Goal: Task Accomplishment & Management: Manage account settings

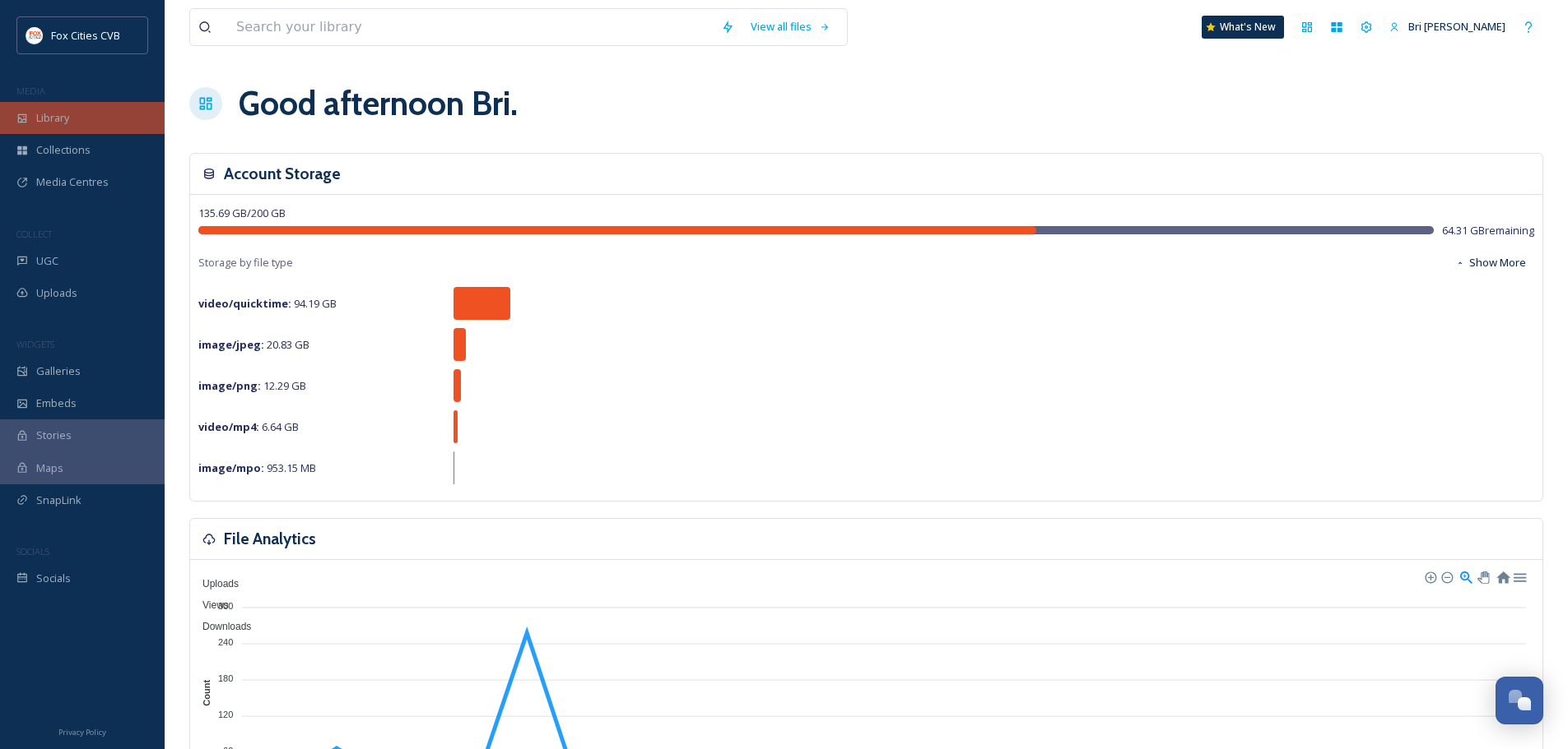
click at [63, 117] on span "Library" at bounding box center [53, 117] width 33 height 15
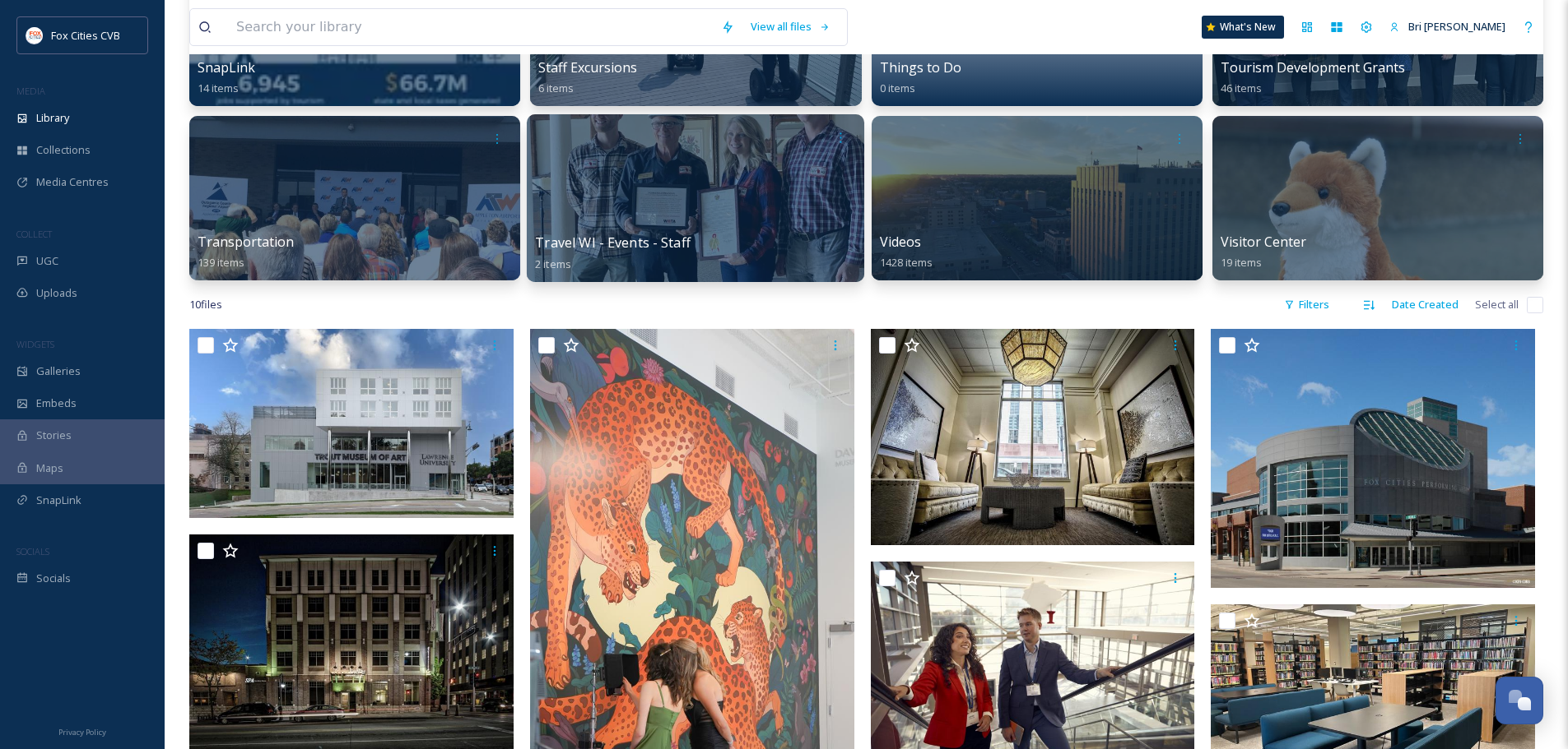
scroll to position [1069, 0]
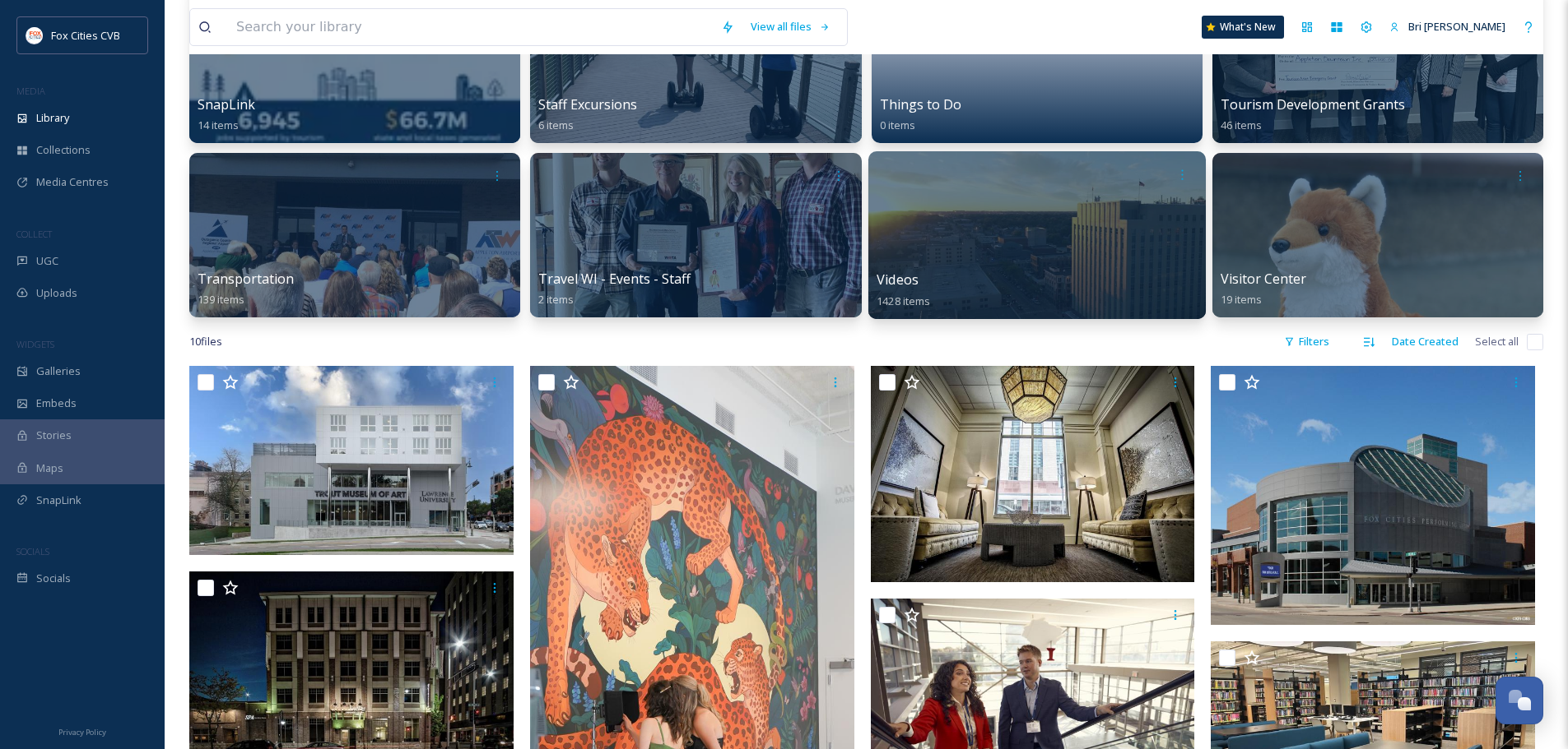
click at [1033, 218] on div at bounding box center [1036, 235] width 338 height 167
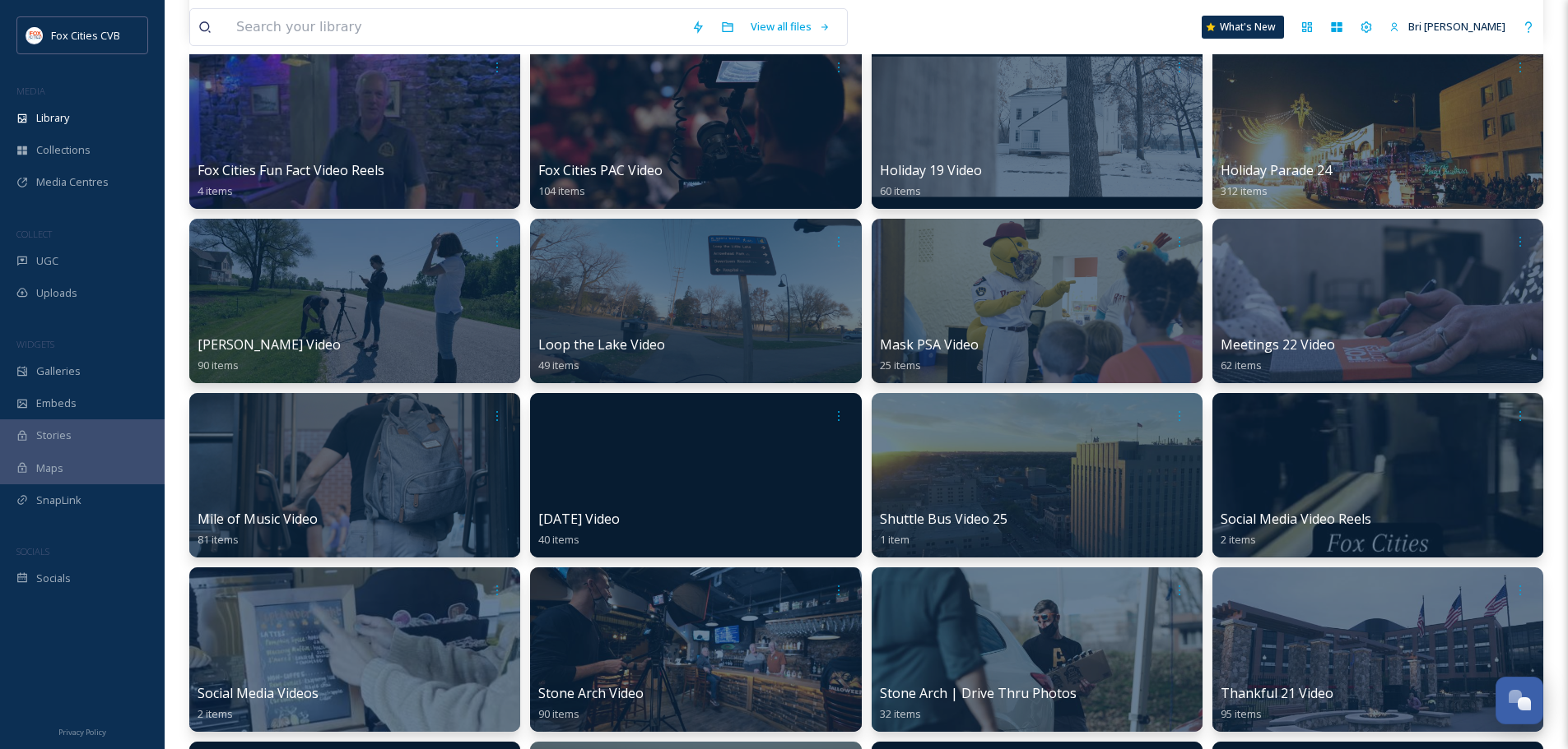
scroll to position [576, 0]
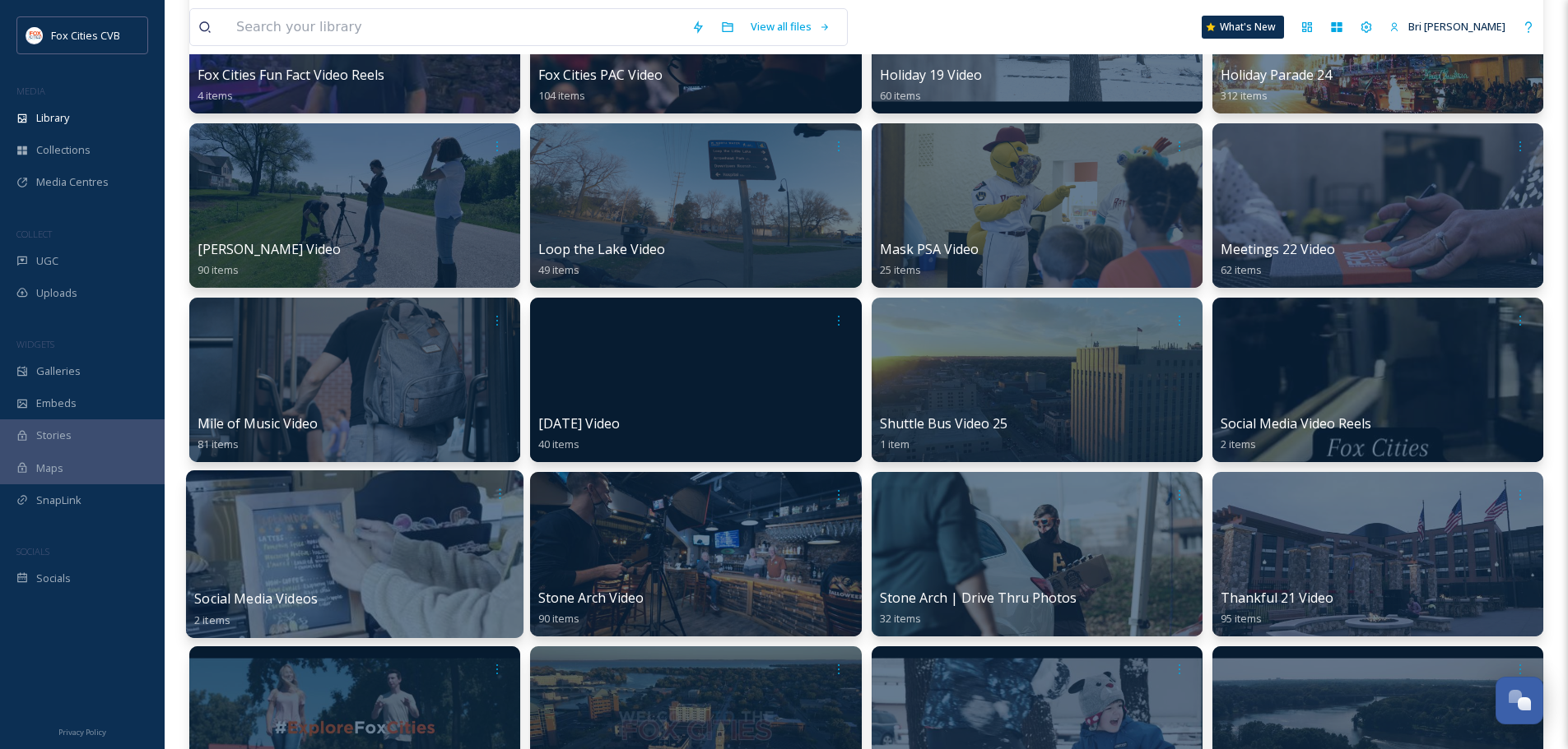
click at [426, 533] on div at bounding box center [354, 554] width 338 height 167
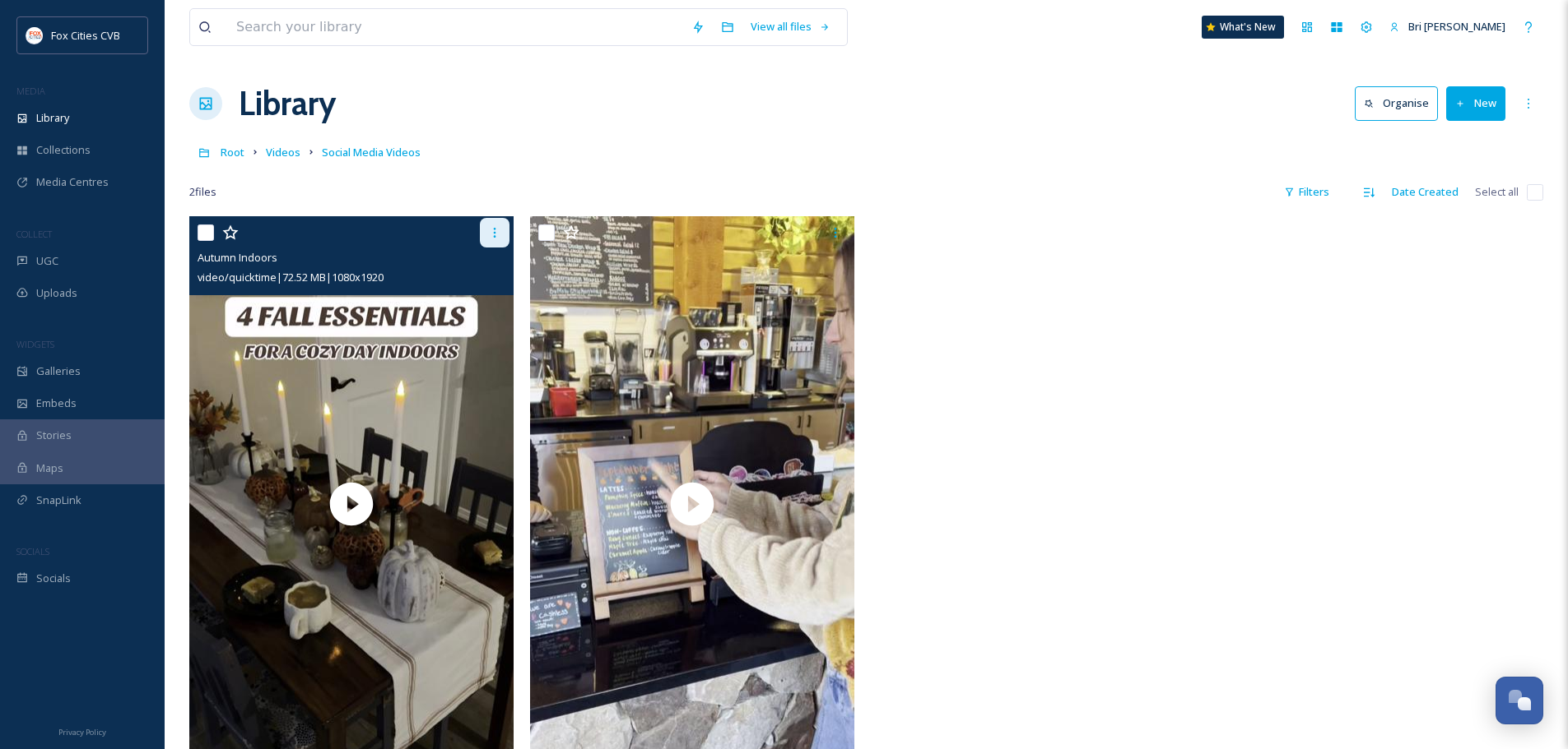
click at [486, 219] on div at bounding box center [494, 232] width 30 height 30
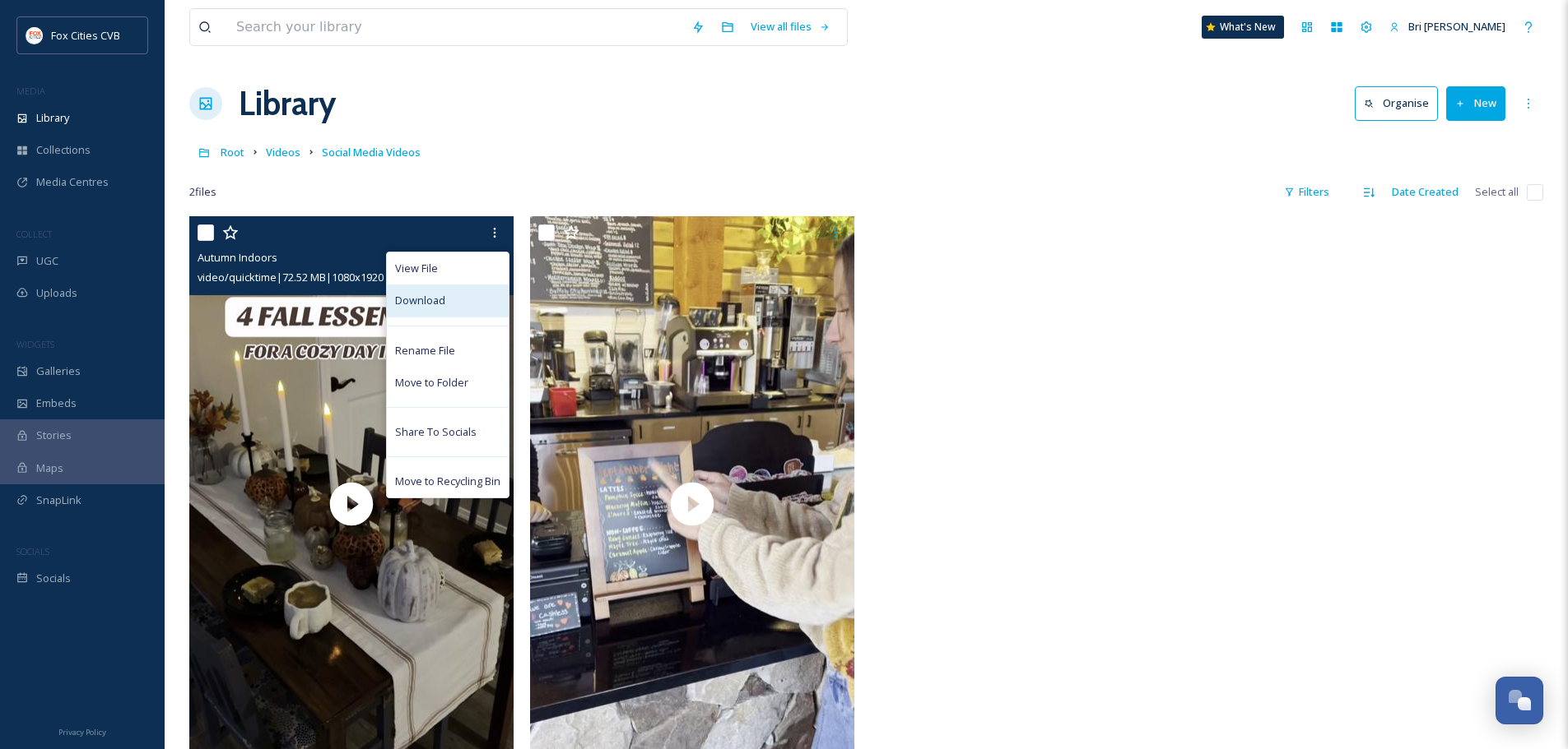
click at [459, 296] on div "Download" at bounding box center [448, 300] width 122 height 32
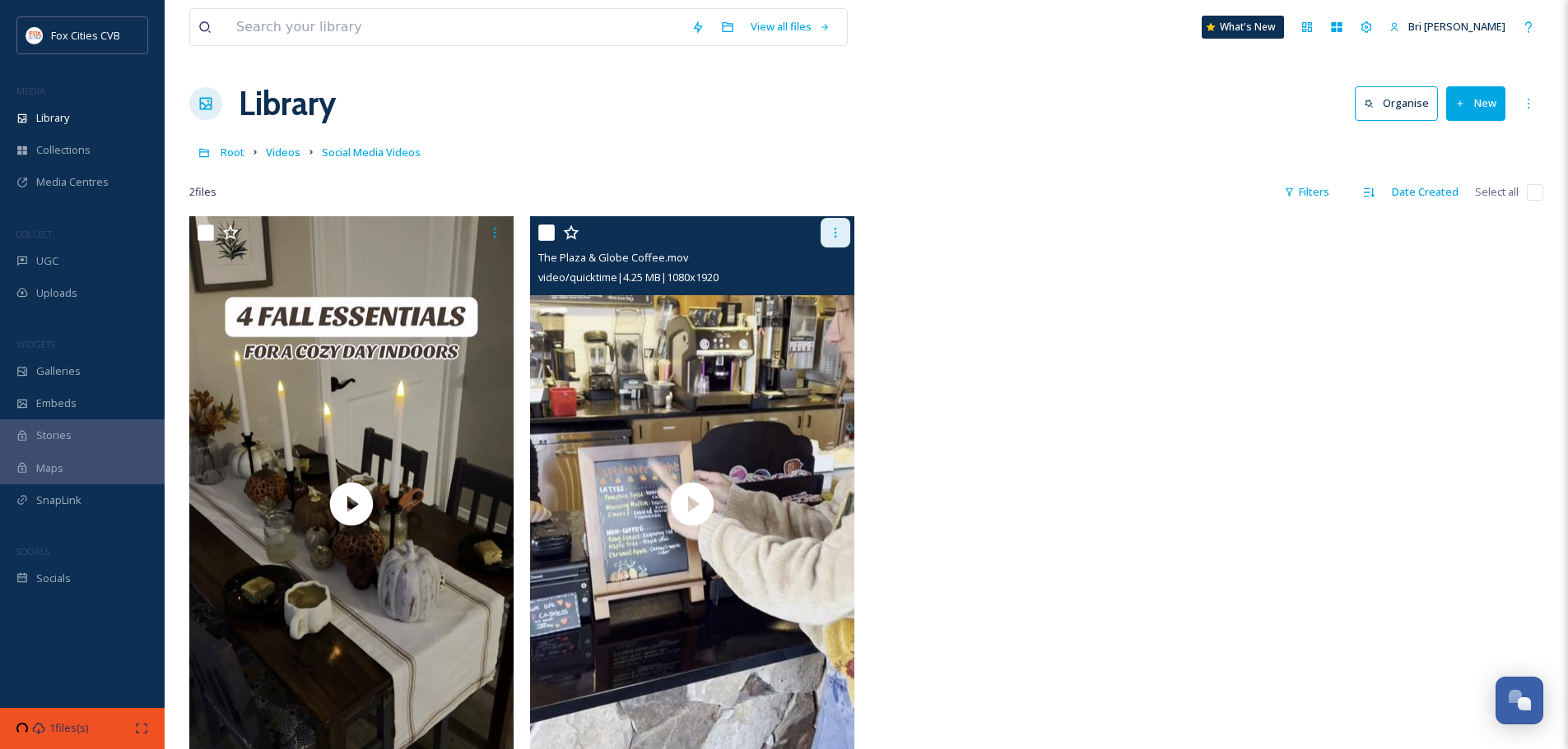
click at [837, 228] on icon at bounding box center [835, 233] width 13 height 13
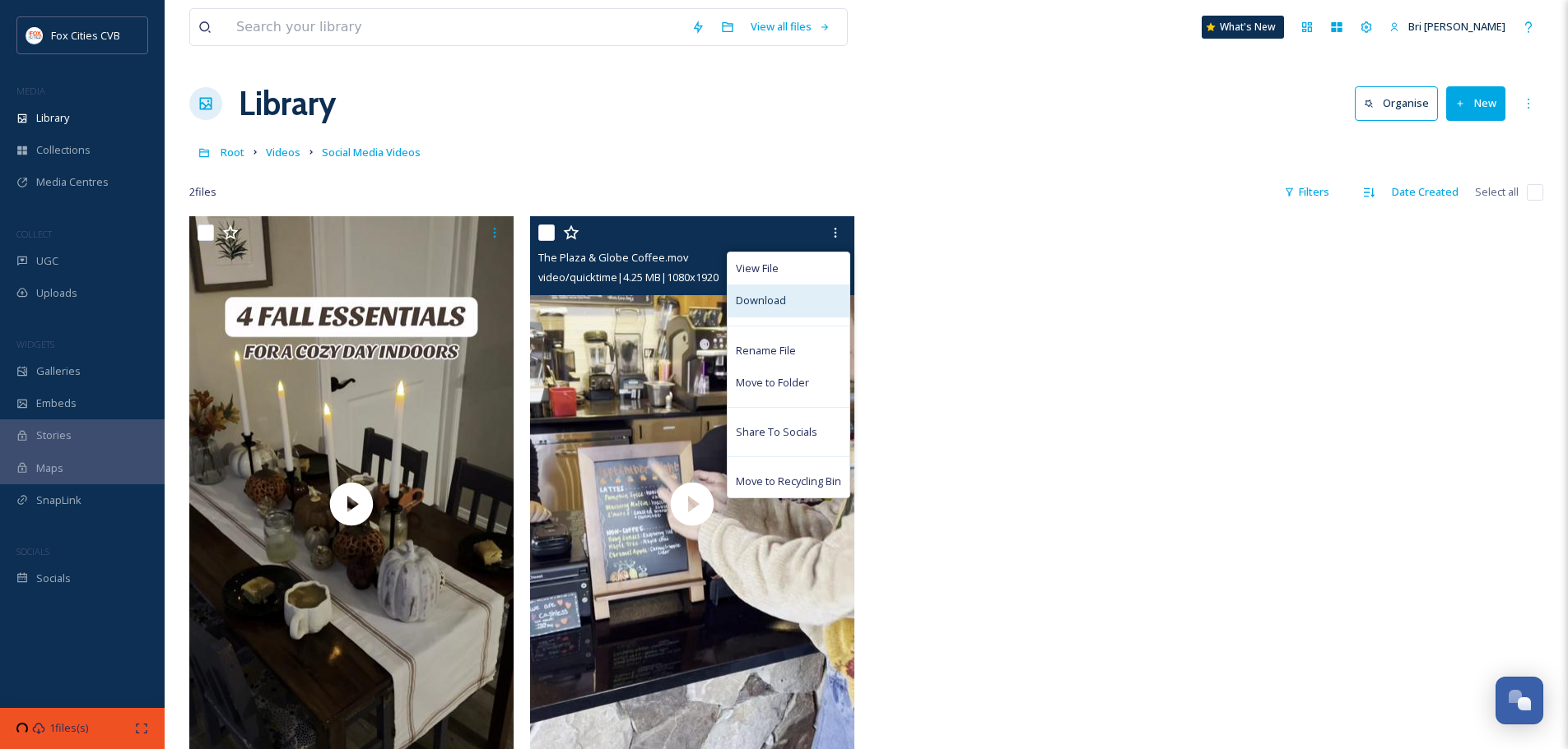
click at [770, 307] on span "Download" at bounding box center [760, 300] width 50 height 15
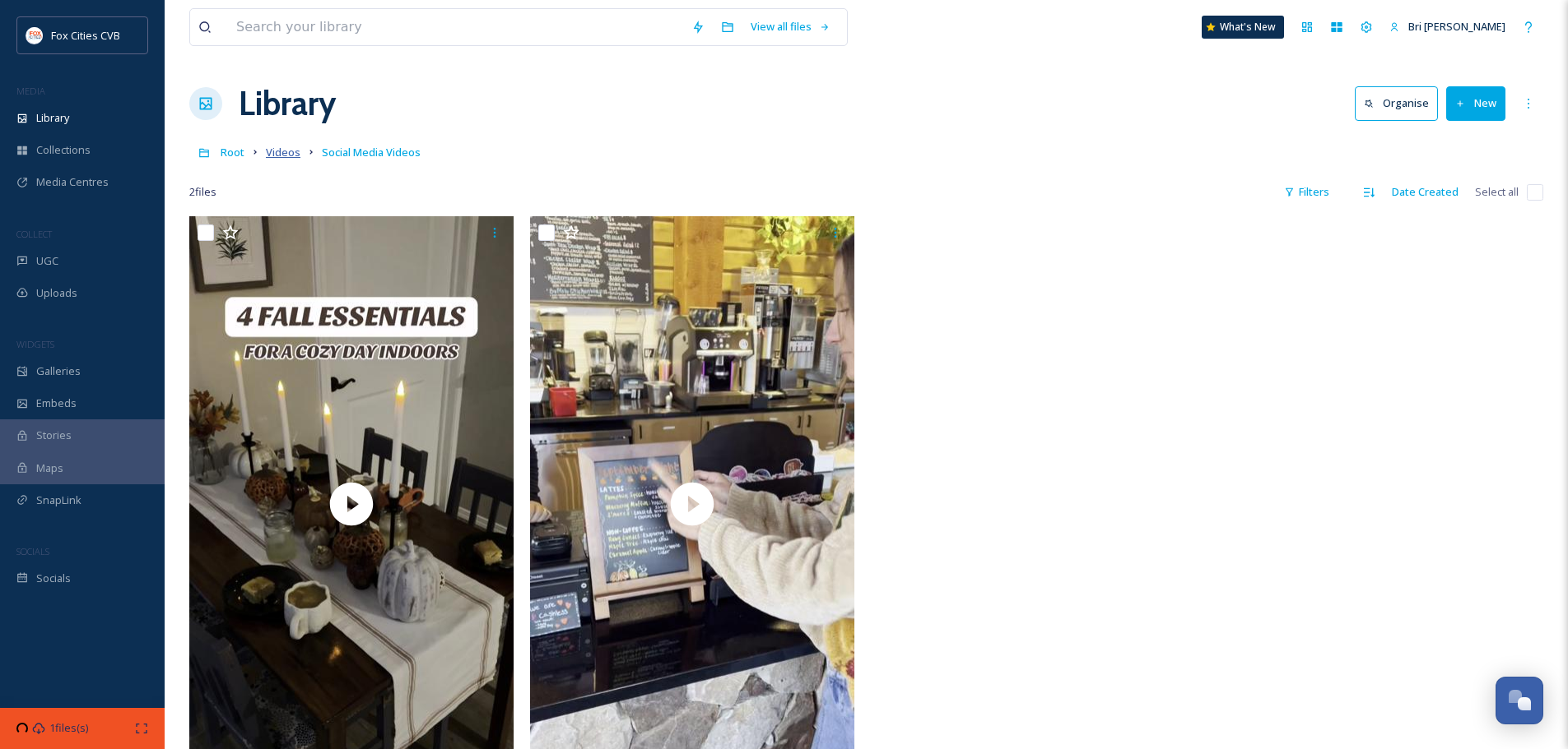
click at [277, 156] on span "Videos" at bounding box center [283, 152] width 35 height 15
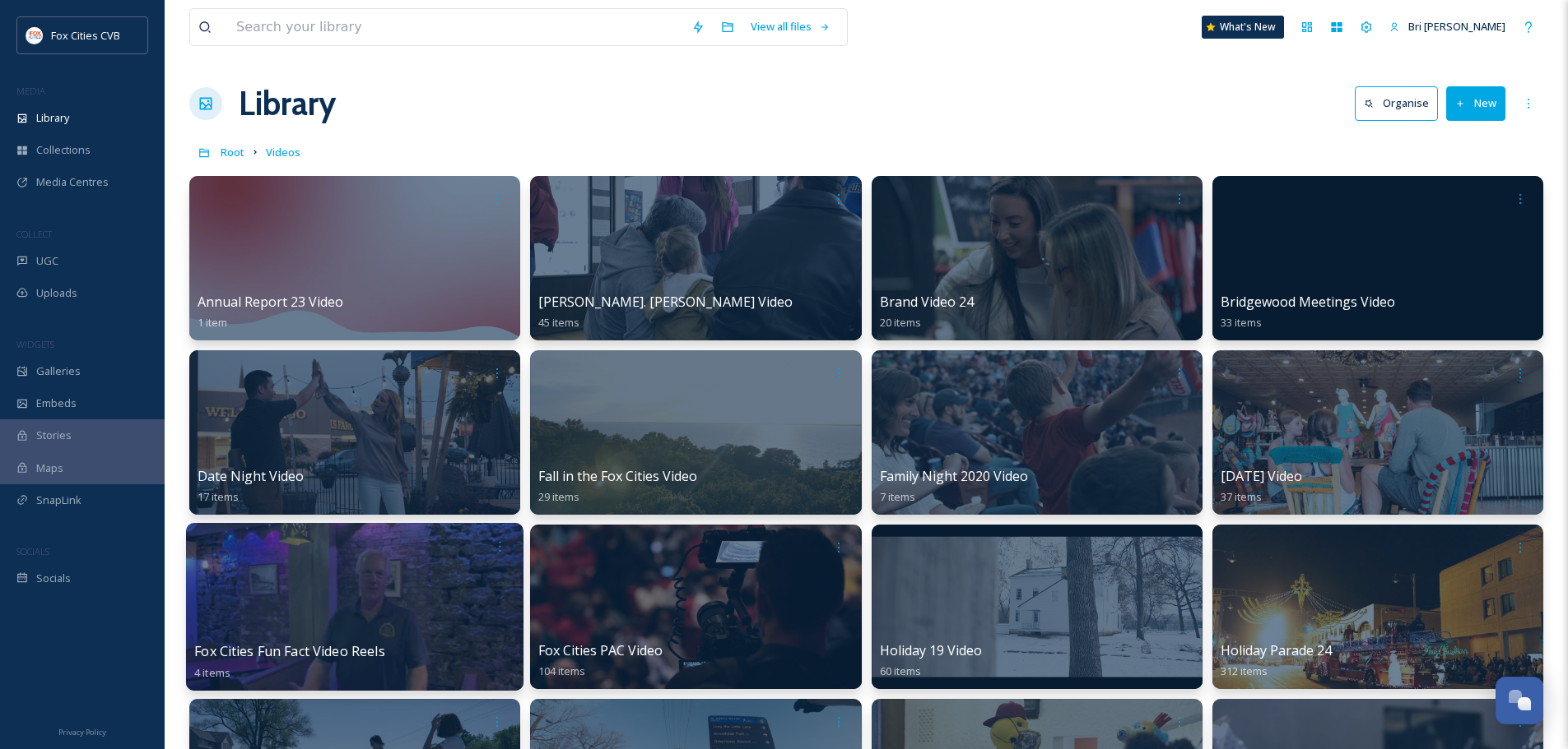
click at [450, 571] on div at bounding box center [354, 607] width 338 height 167
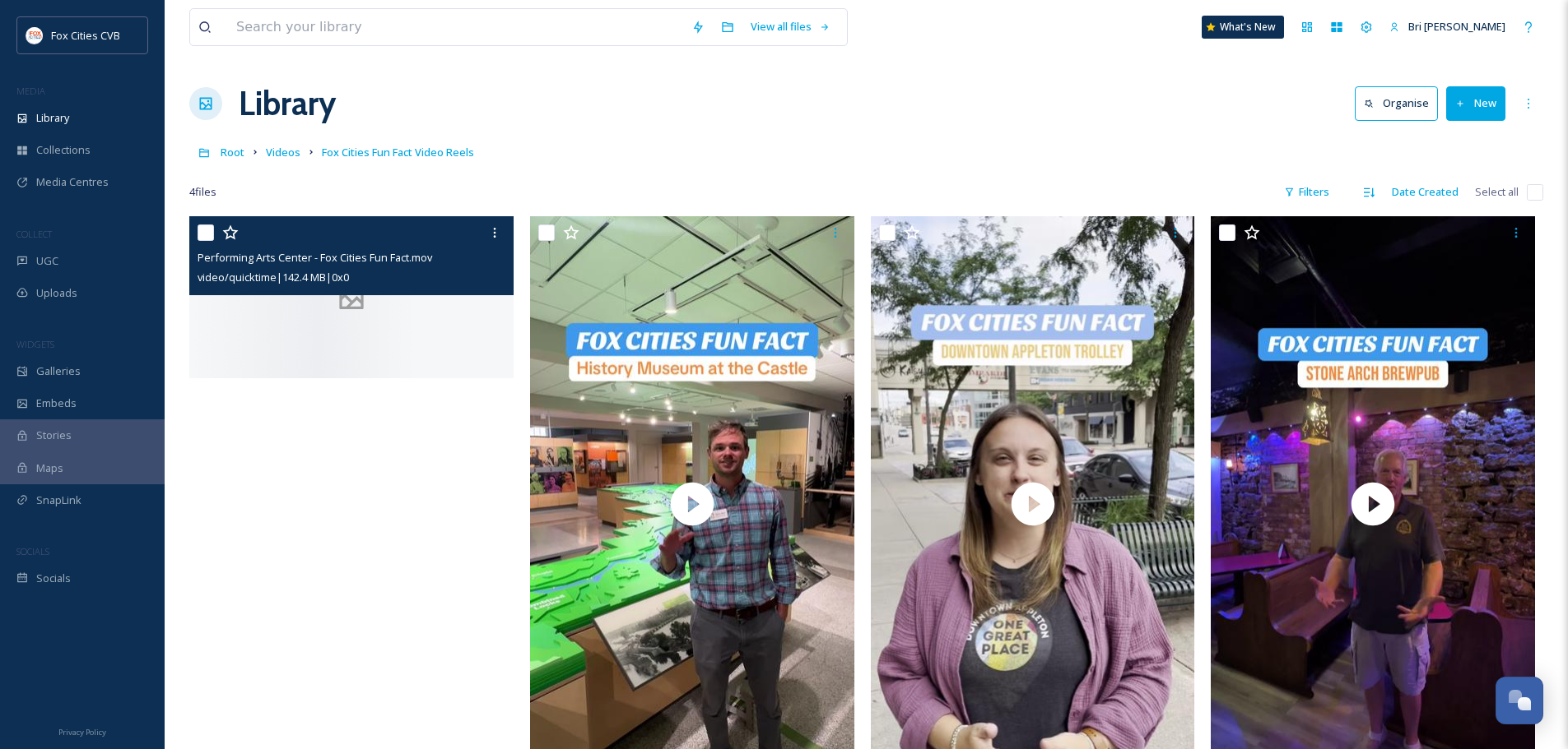
click at [291, 290] on div "Performing Arts Center - Fox Cities Fun Fact.mov video/quicktime | 142.4 MB | 0…" at bounding box center [351, 256] width 324 height 79
click at [496, 227] on icon at bounding box center [494, 233] width 13 height 13
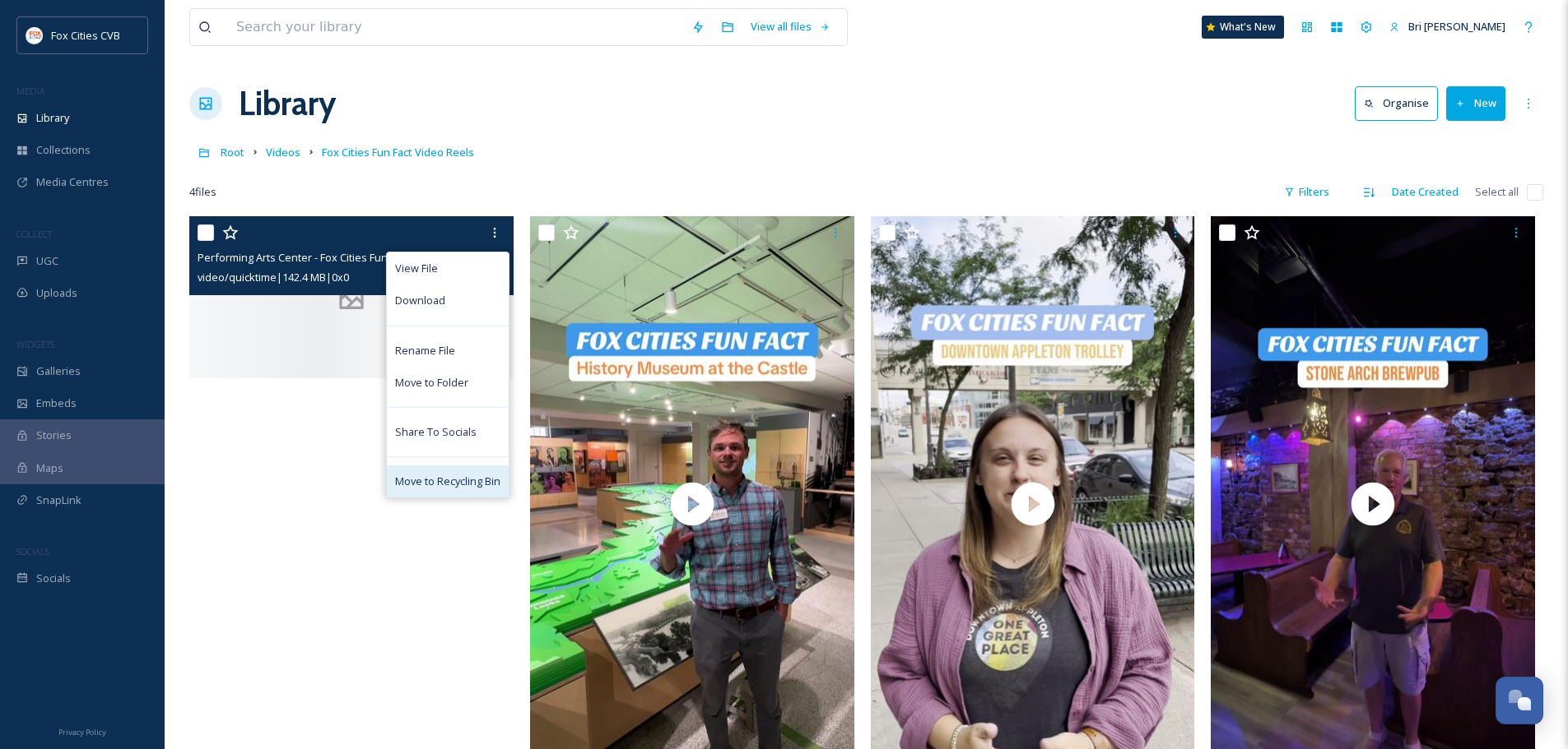
click at [448, 489] on span "Move to Recycling Bin" at bounding box center [448, 481] width 106 height 15
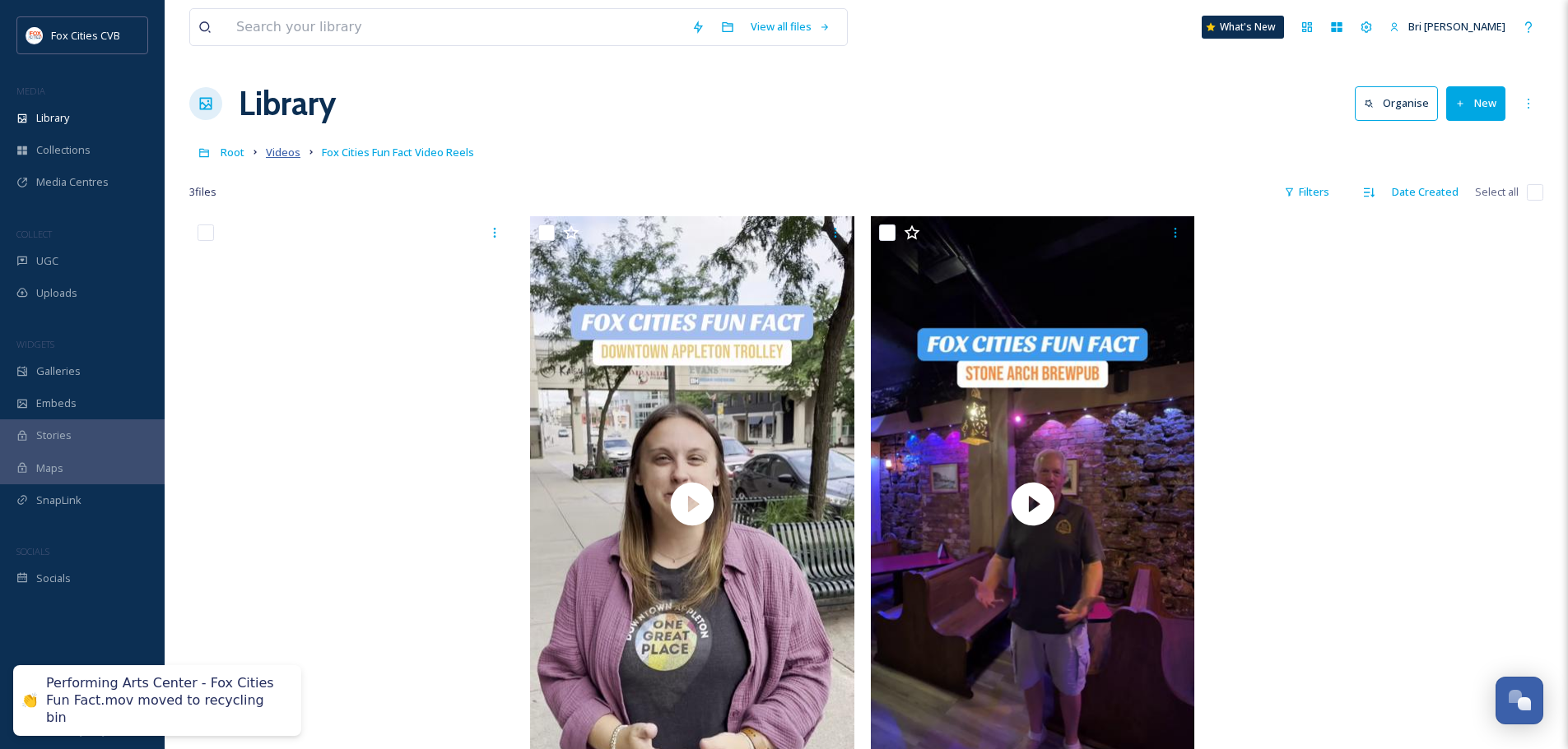
click at [283, 155] on span "Videos" at bounding box center [283, 152] width 35 height 15
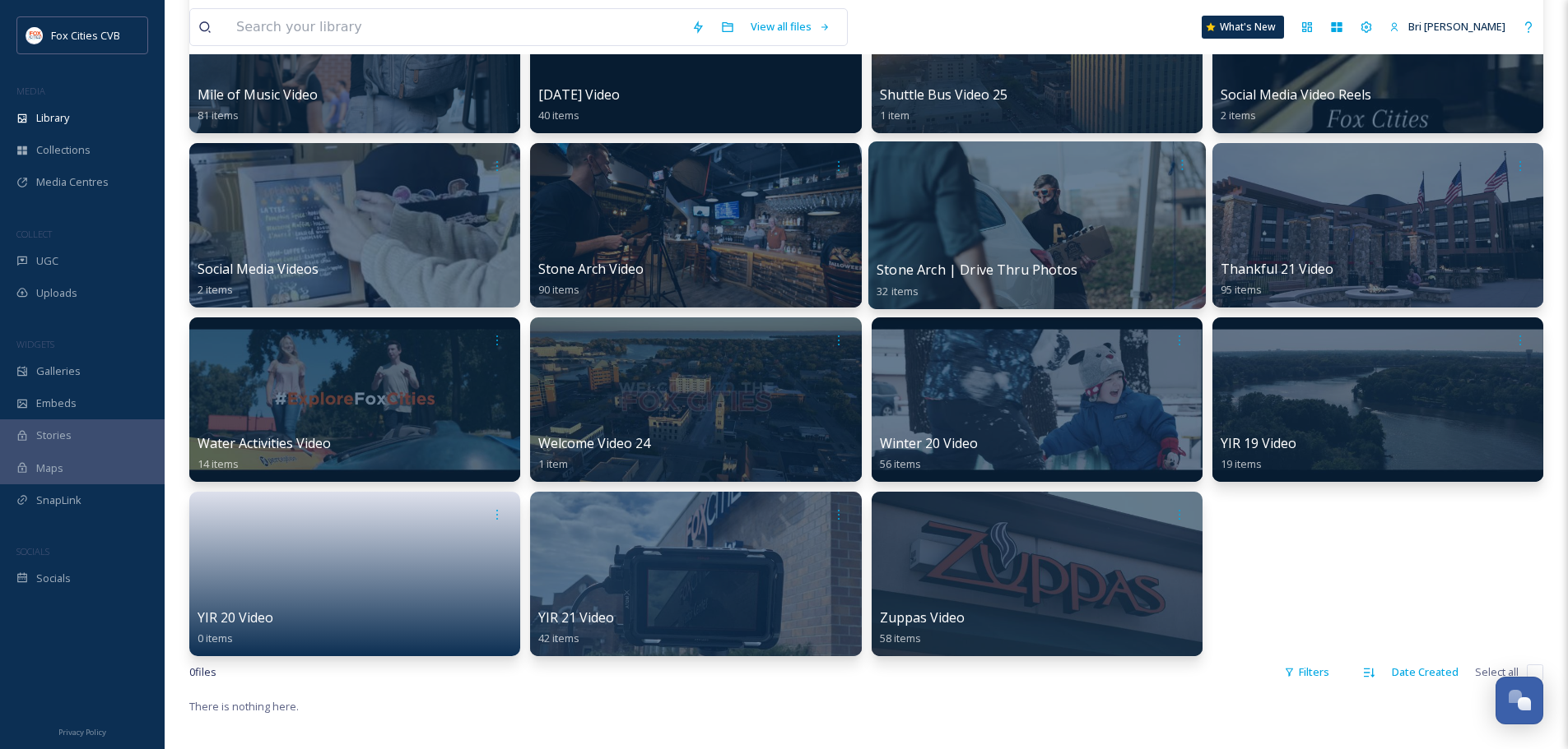
scroll to position [823, 0]
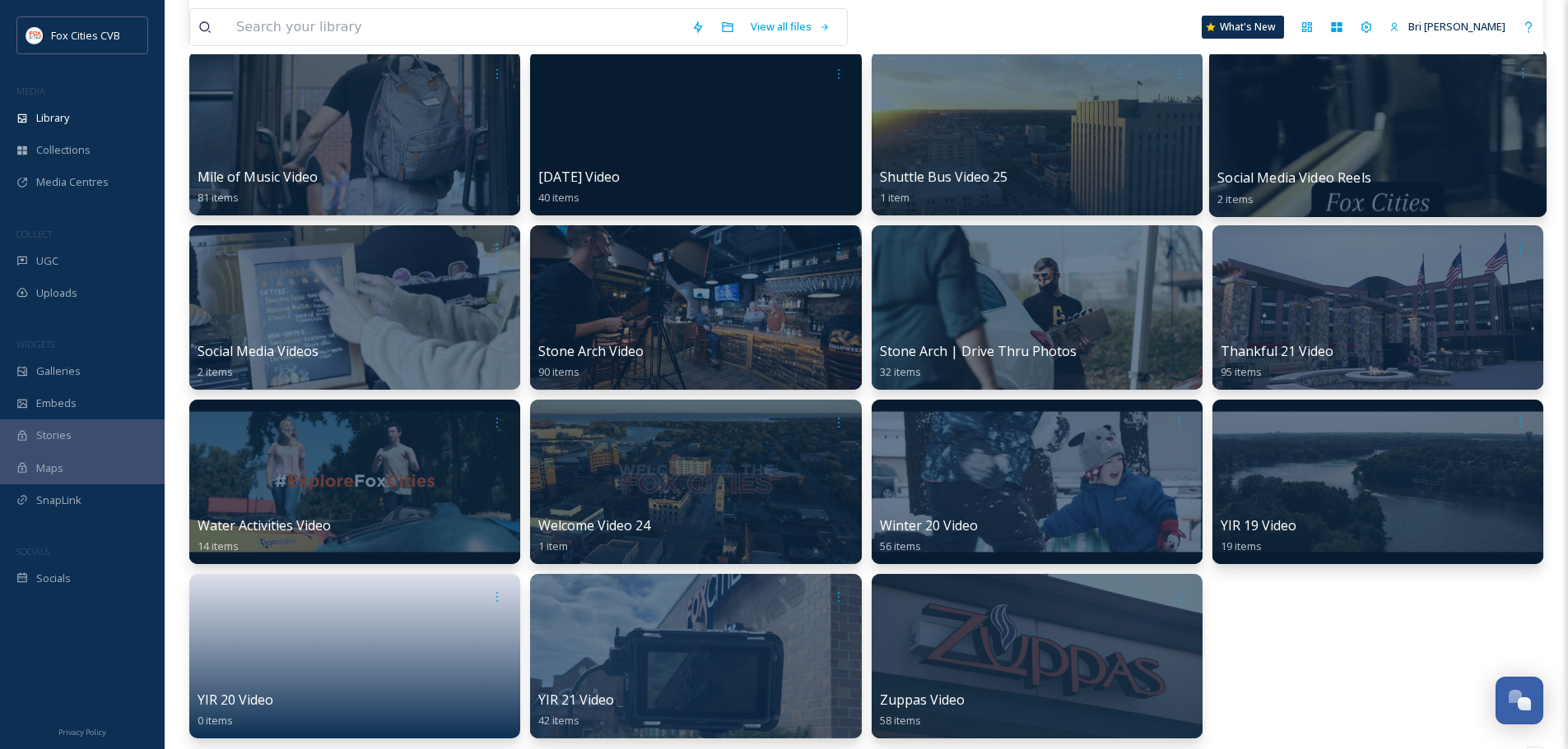
click at [1396, 153] on div at bounding box center [1378, 133] width 338 height 167
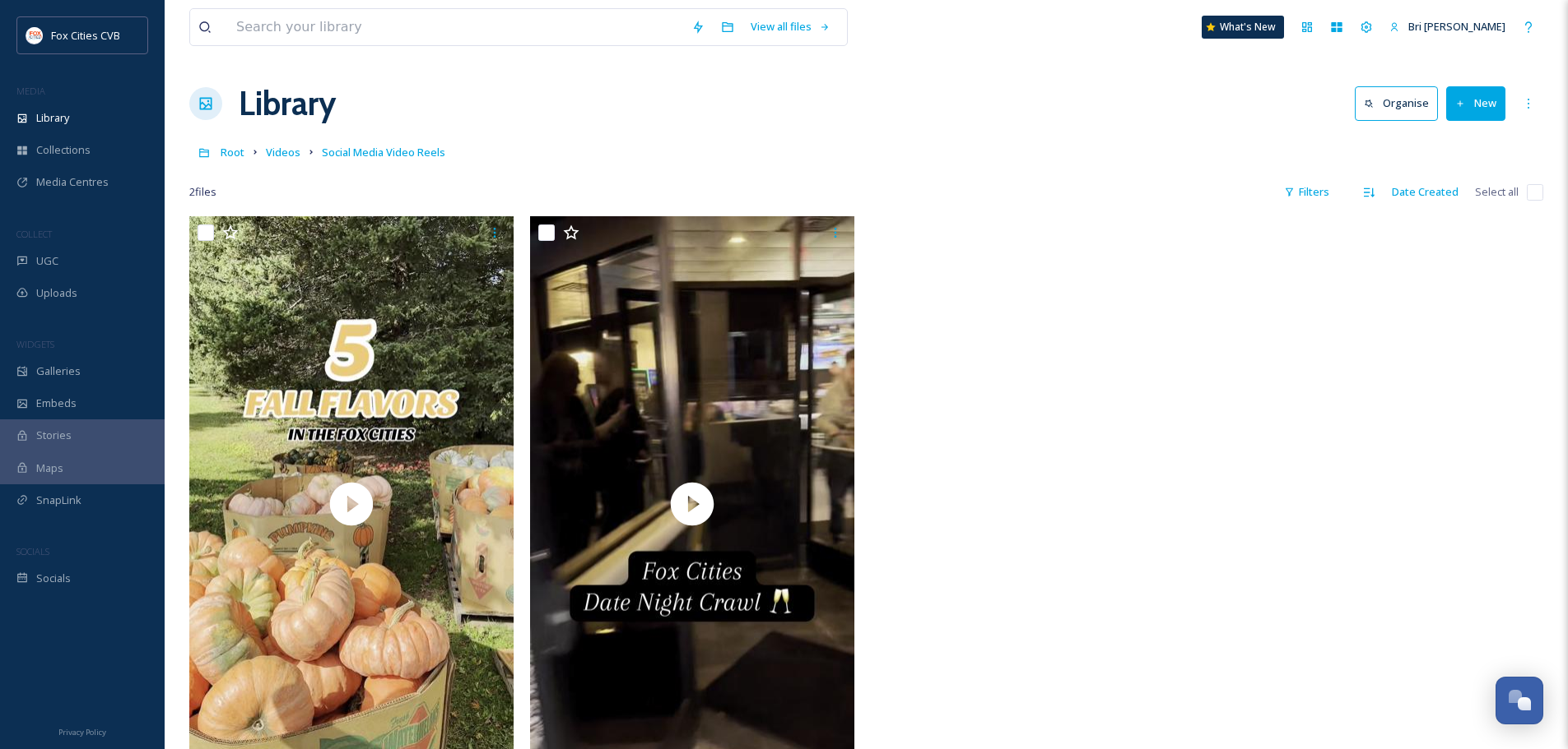
click at [1452, 103] on button "New" at bounding box center [1475, 103] width 59 height 34
click at [1446, 129] on div "File Upload" at bounding box center [1458, 141] width 93 height 32
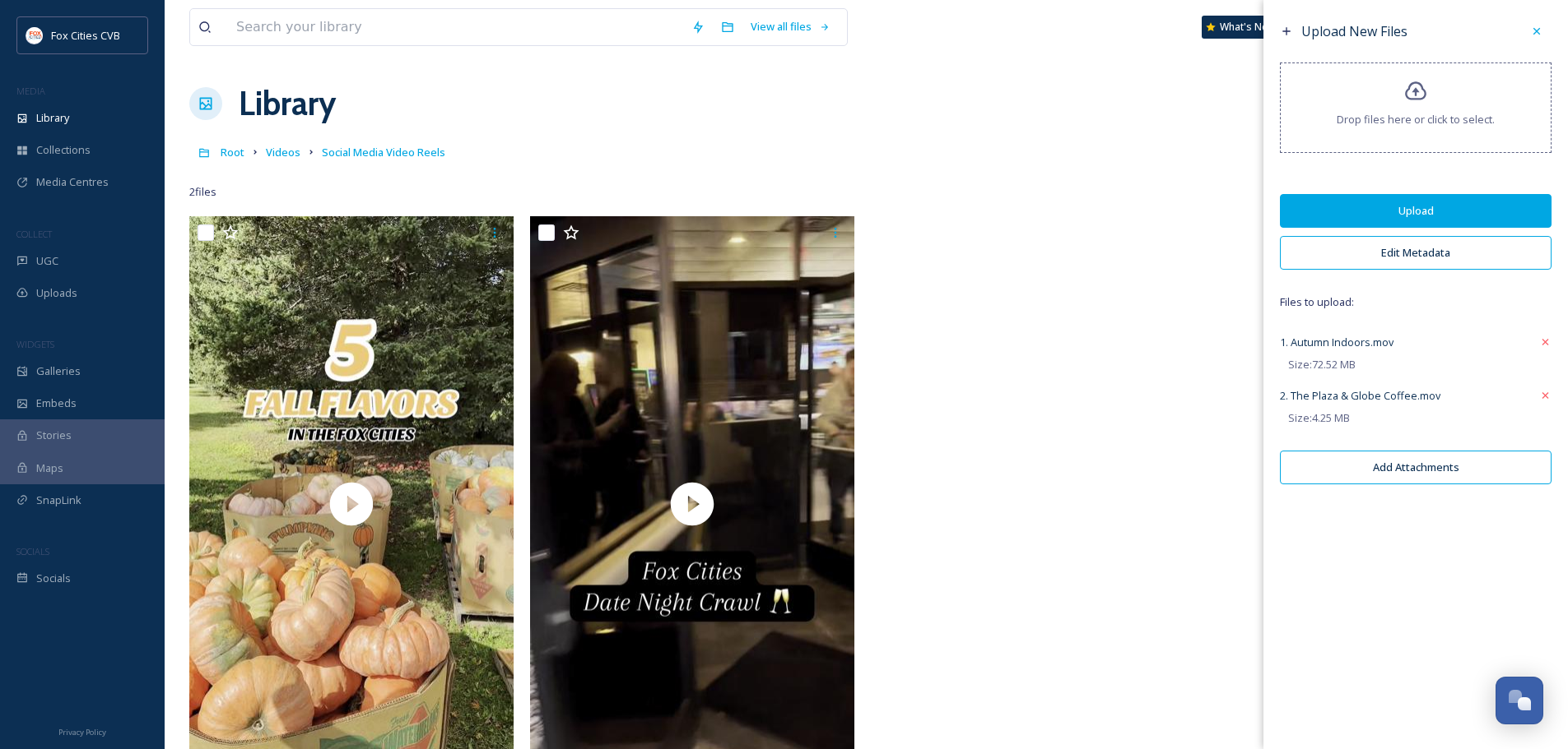
click at [1440, 211] on button "Upload" at bounding box center [1415, 210] width 271 height 34
